Goal: Task Accomplishment & Management: Use online tool/utility

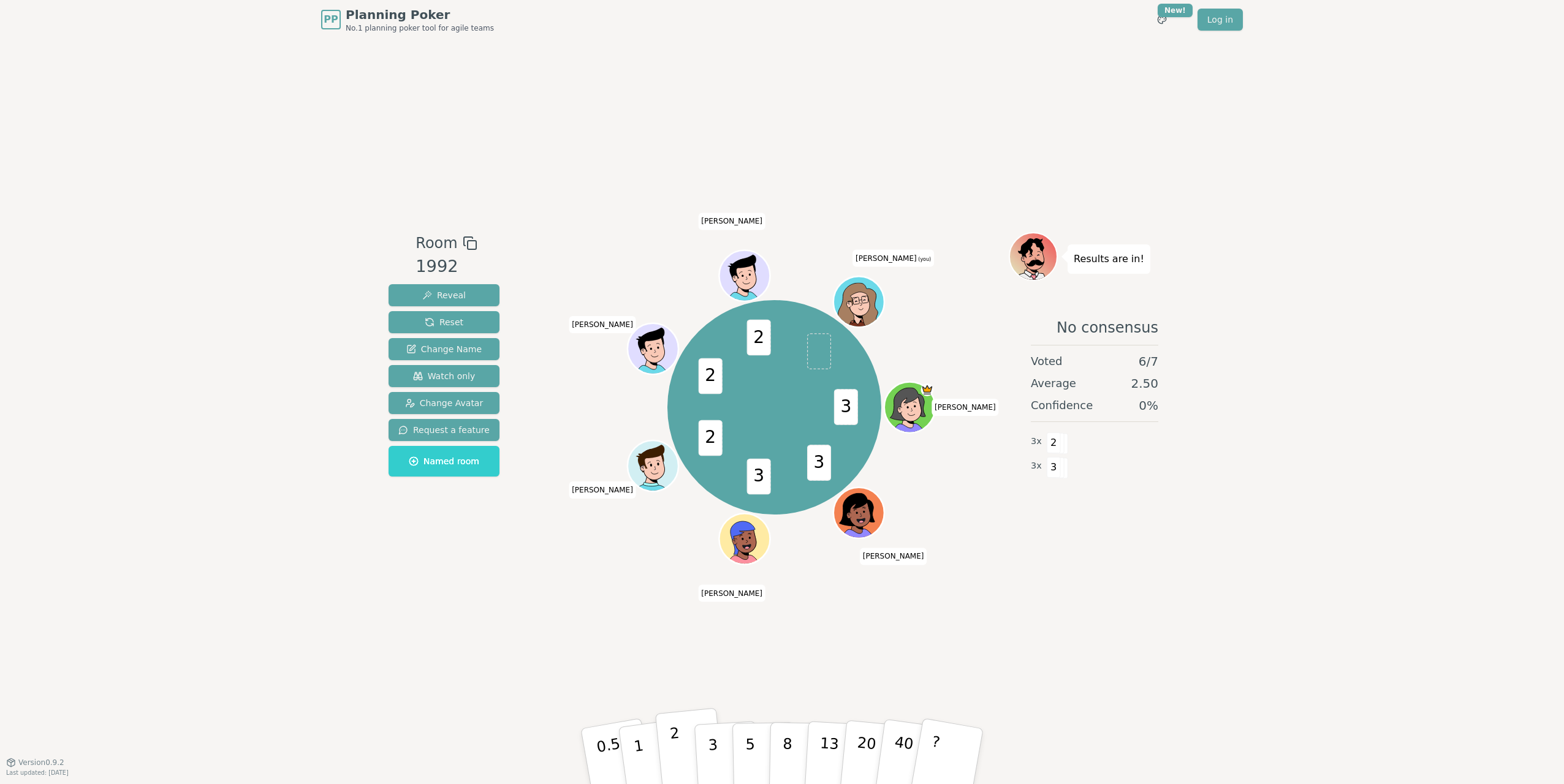
click at [687, 744] on button "2" at bounding box center [690, 756] width 70 height 97
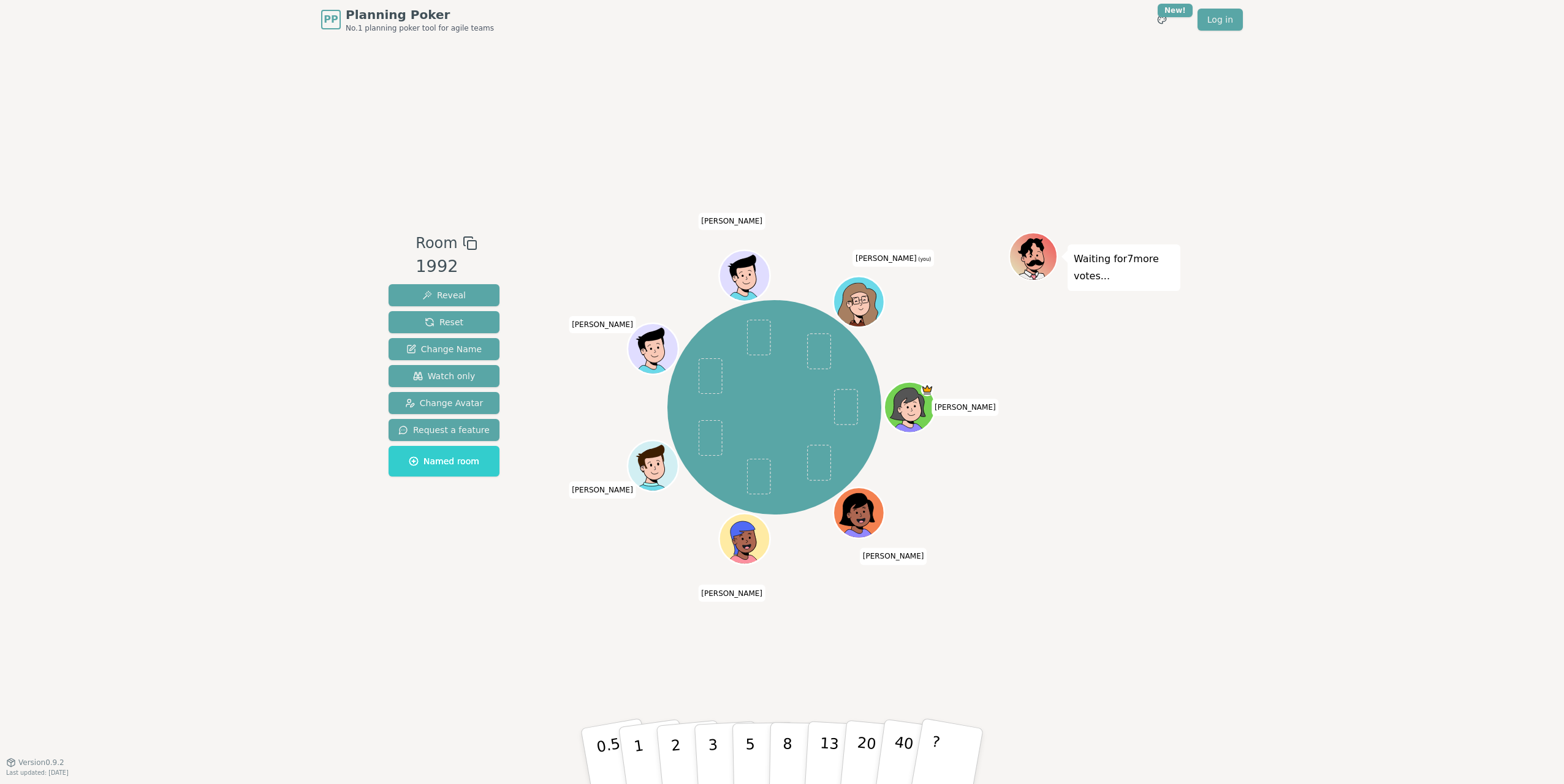
click at [1397, 498] on div "PP Planning Poker No.1 planning poker tool for agile teams Toggle theme New! Lo…" at bounding box center [782, 392] width 1564 height 784
click at [1063, 670] on div "Room 1992 Reveal Reset Change Name Watch only Change Avatar Request a feature N…" at bounding box center [781, 401] width 796 height 723
click at [747, 748] on p "5" at bounding box center [750, 756] width 10 height 67
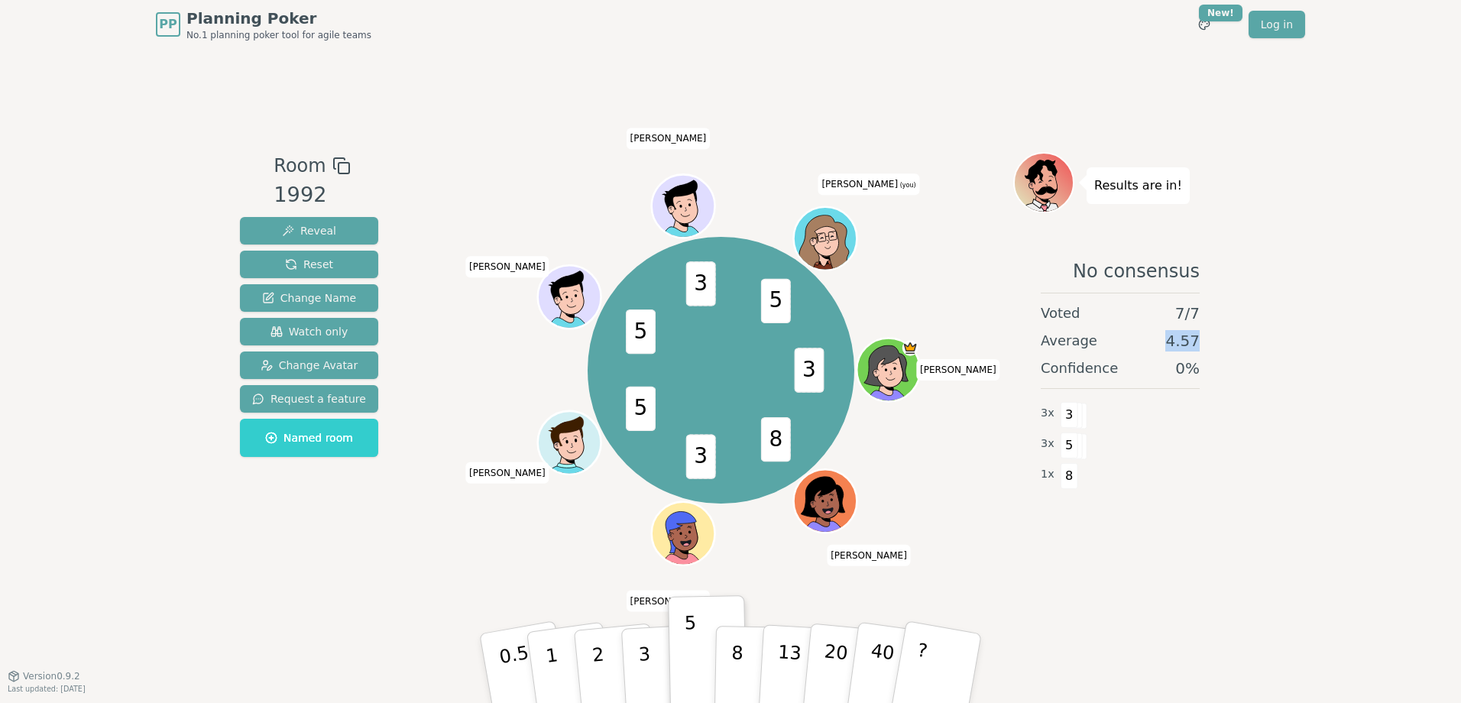
drag, startPoint x: 1174, startPoint y: 345, endPoint x: 1206, endPoint y: 338, distance: 32.8
click at [1206, 338] on div "No consensus Voted 7 / 7 Average 4.57 Confidence 0 % 3 x 3 3 x 5 1 x 8" at bounding box center [1120, 397] width 214 height 306
drag, startPoint x: 1206, startPoint y: 338, endPoint x: 1235, endPoint y: 520, distance: 184.0
click at [1235, 520] on div "PP Planning Poker No.1 planning poker tool for agile teams Toggle theme New! Lo…" at bounding box center [730, 351] width 1461 height 703
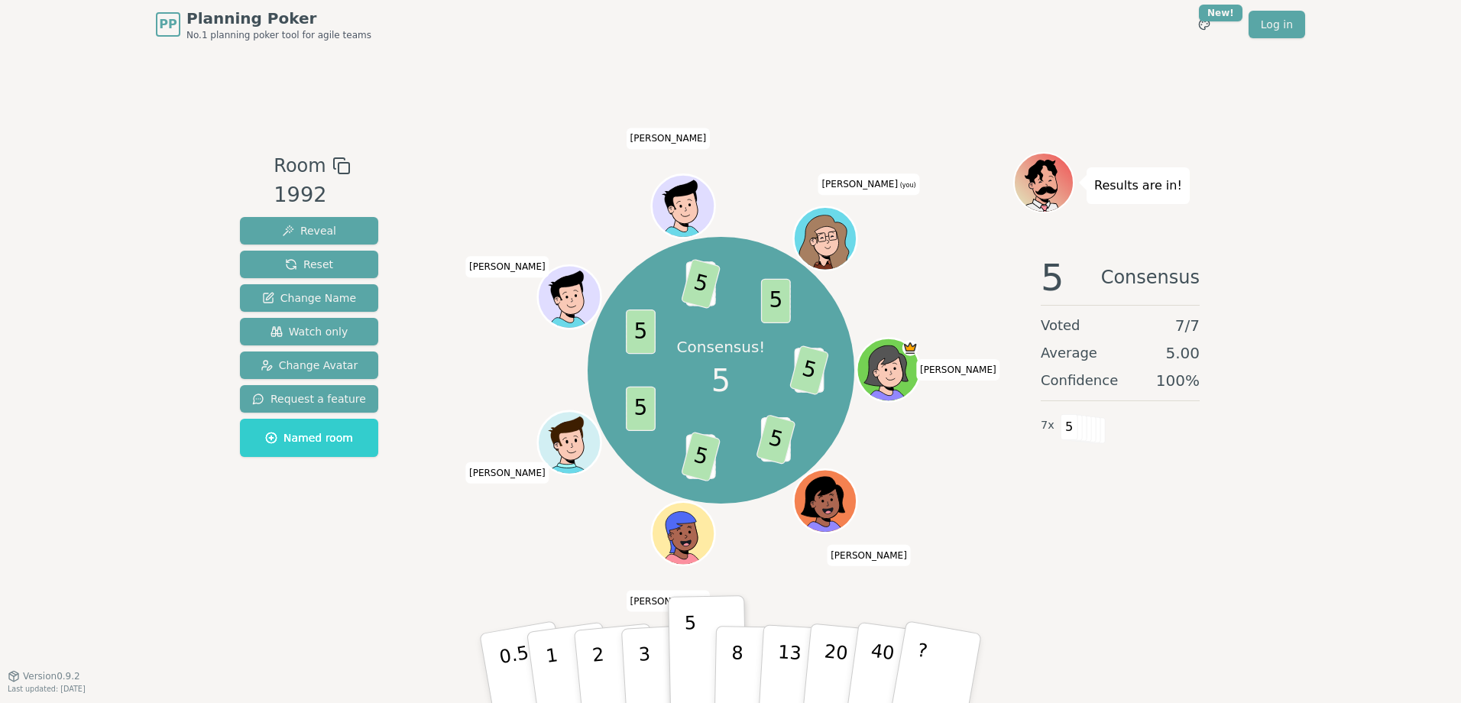
click at [354, 613] on div "Room 1992 Reveal Reset Change Name Watch only Change Avatar Request a feature N…" at bounding box center [730, 362] width 993 height 626
click at [481, 516] on div "Consensus! 5 3 5 8 5 3 5 5 5 3 5 5 [PERSON_NAME] [PERSON_NAME] [PERSON_NAME] Ya…" at bounding box center [721, 370] width 584 height 381
click at [490, 499] on div "Consensus! 5 3 5 8 5 3 5 5 5 3 5 5 [PERSON_NAME] [PERSON_NAME] [PERSON_NAME] Ya…" at bounding box center [721, 370] width 584 height 381
click at [1290, 497] on div "PP Planning Poker No.1 planning poker tool for agile teams Toggle theme New! Lo…" at bounding box center [730, 351] width 1461 height 703
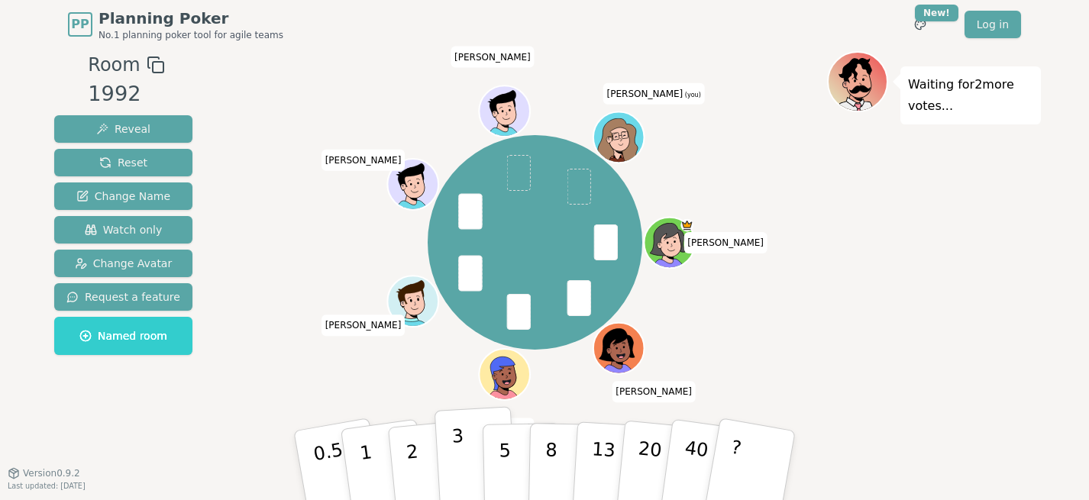
click at [477, 469] on button "3" at bounding box center [476, 465] width 83 height 119
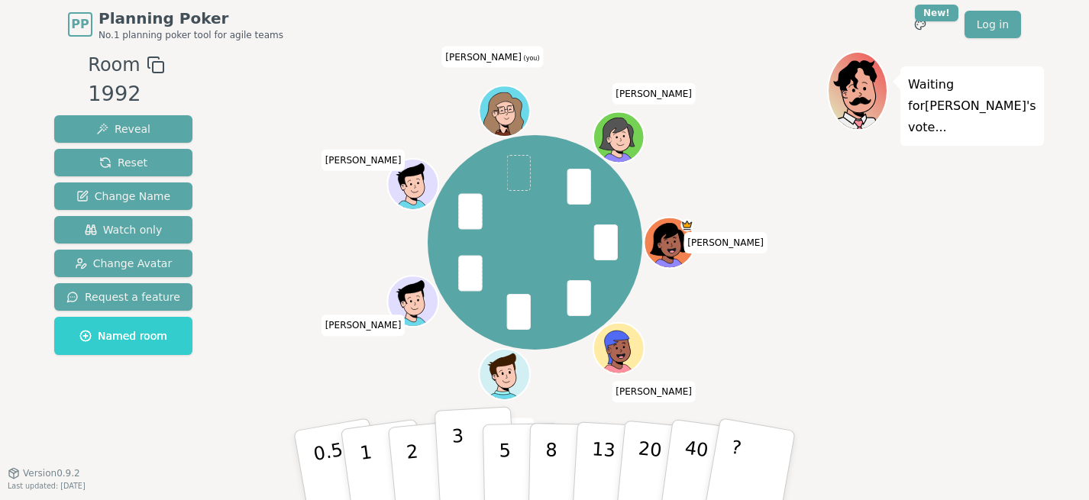
click at [452, 448] on button "3" at bounding box center [476, 465] width 83 height 119
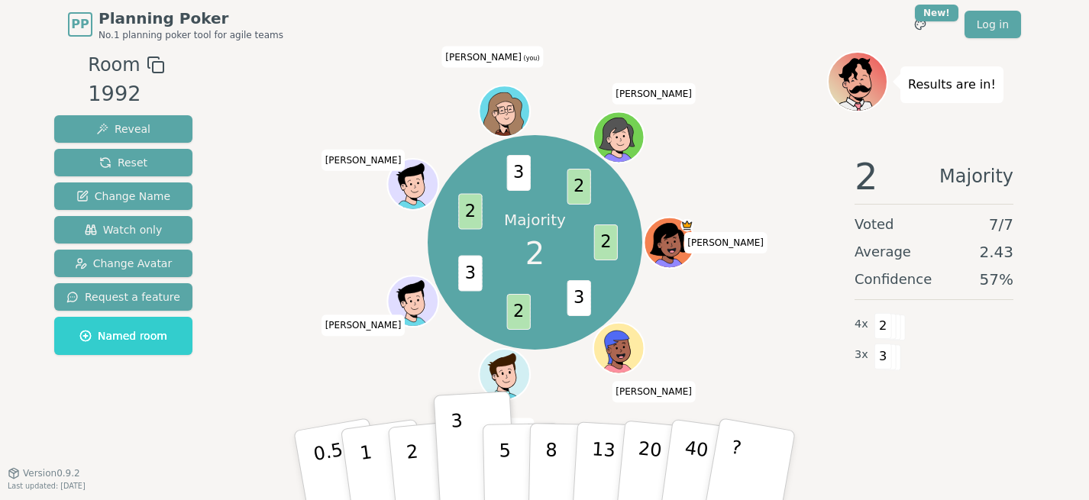
click at [874, 403] on div "2 Majority Voted 7 / 7 Average 2.43 Confidence 57 % 4 x 2 3 x 3" at bounding box center [934, 296] width 214 height 306
drag, startPoint x: 949, startPoint y: 442, endPoint x: 1005, endPoint y: 342, distance: 114.3
click at [949, 442] on div "2 Majority Voted 7 / 7 Average 2.43 Confidence 57 % 4 x 2 3 x 3" at bounding box center [934, 296] width 214 height 306
